Goal: Transaction & Acquisition: Purchase product/service

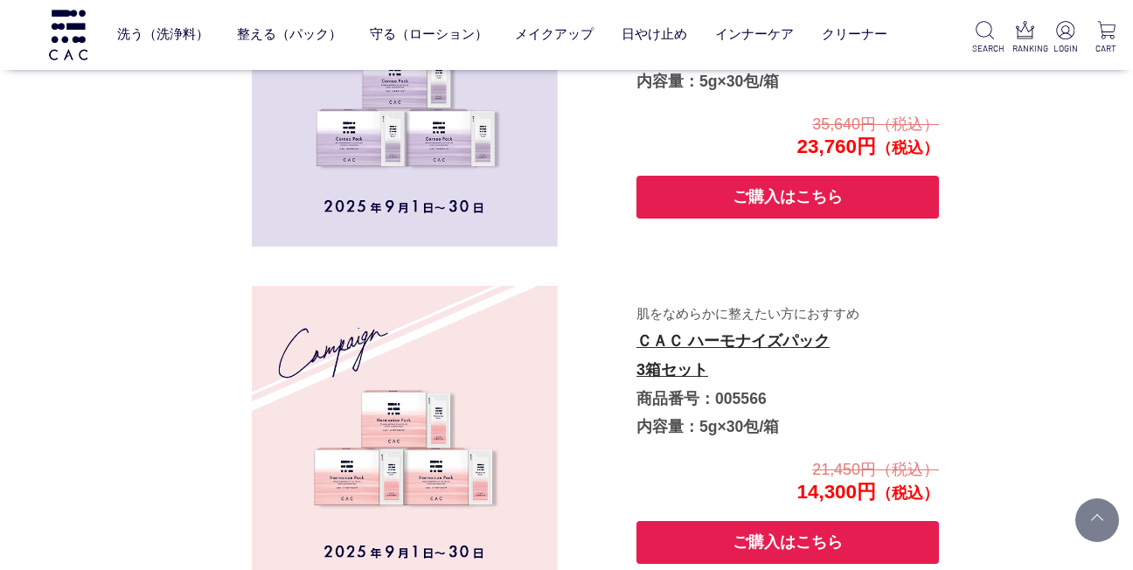
scroll to position [3542, 0]
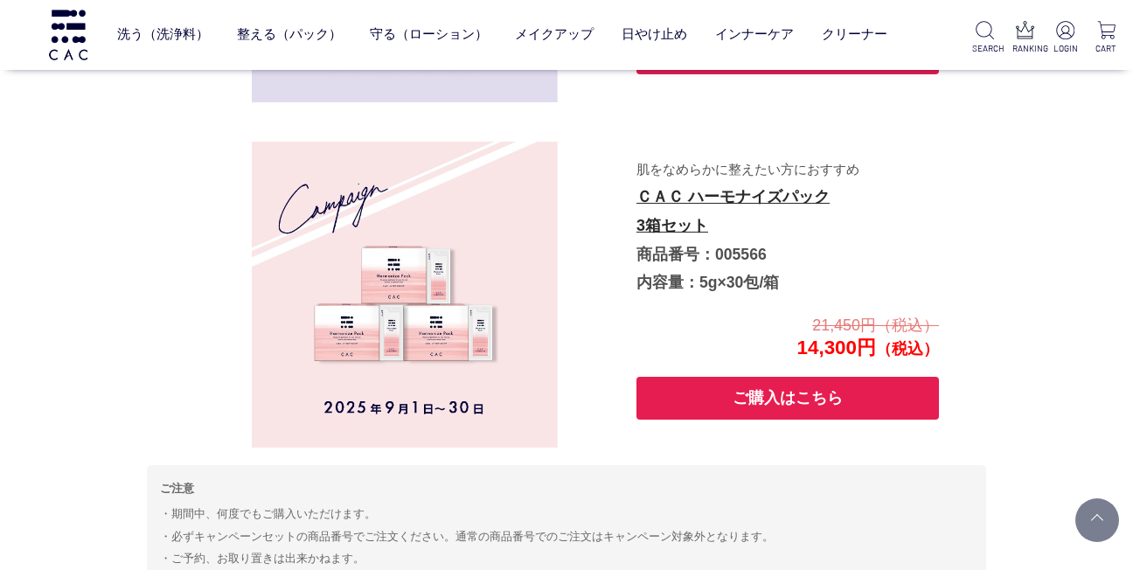
click at [829, 399] on button "ご購入はこちら" at bounding box center [787, 398] width 302 height 43
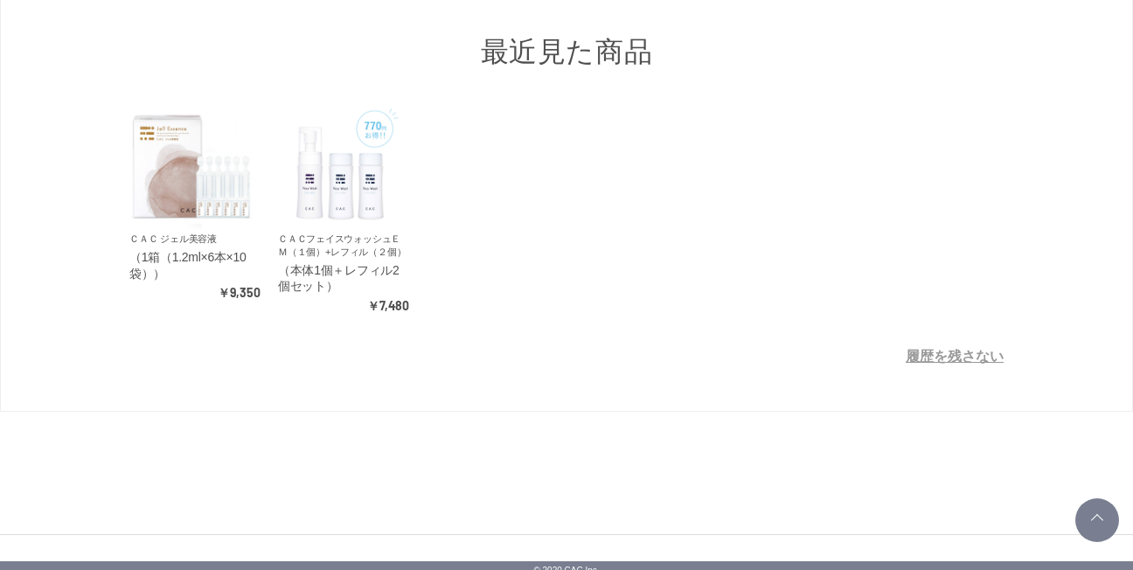
scroll to position [644, 0]
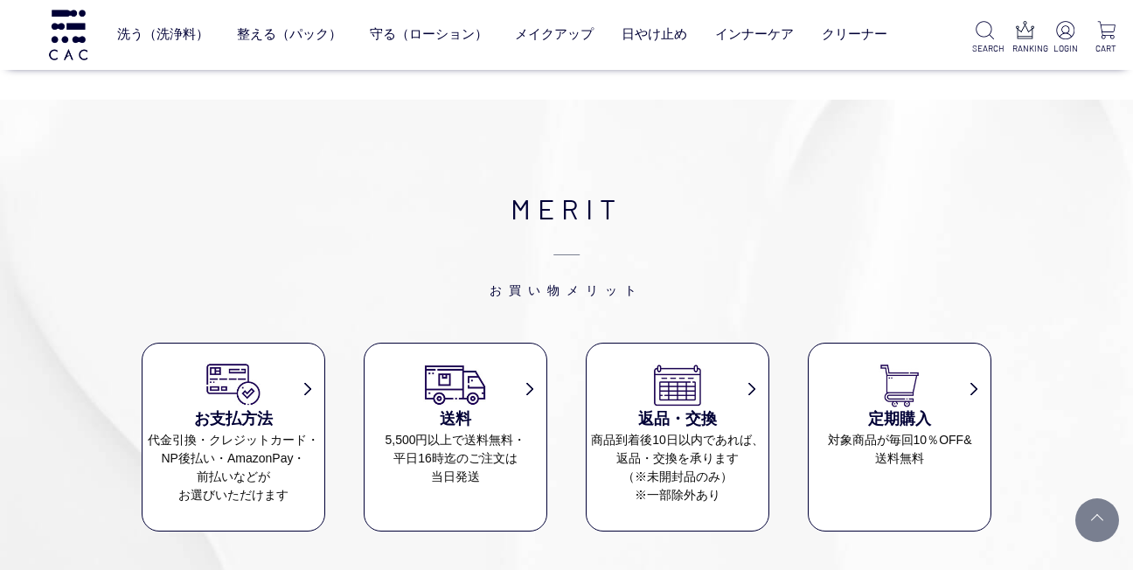
scroll to position [8262, 0]
